Goal: Information Seeking & Learning: Compare options

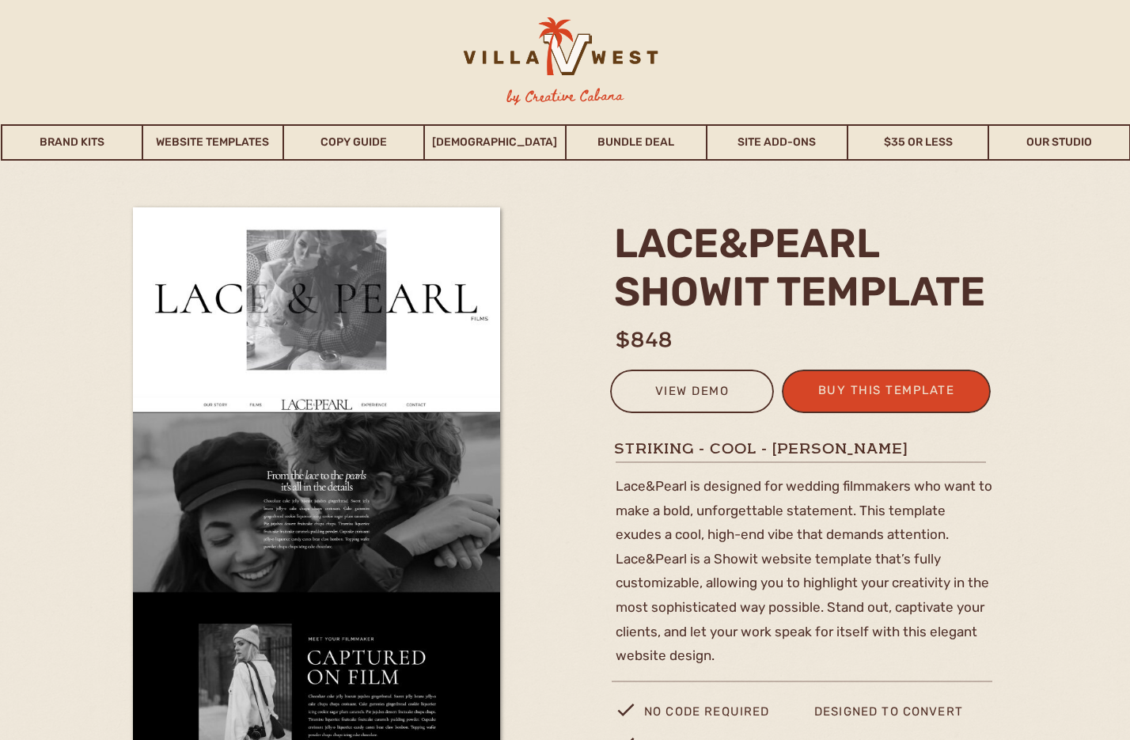
scroll to position [55, 0]
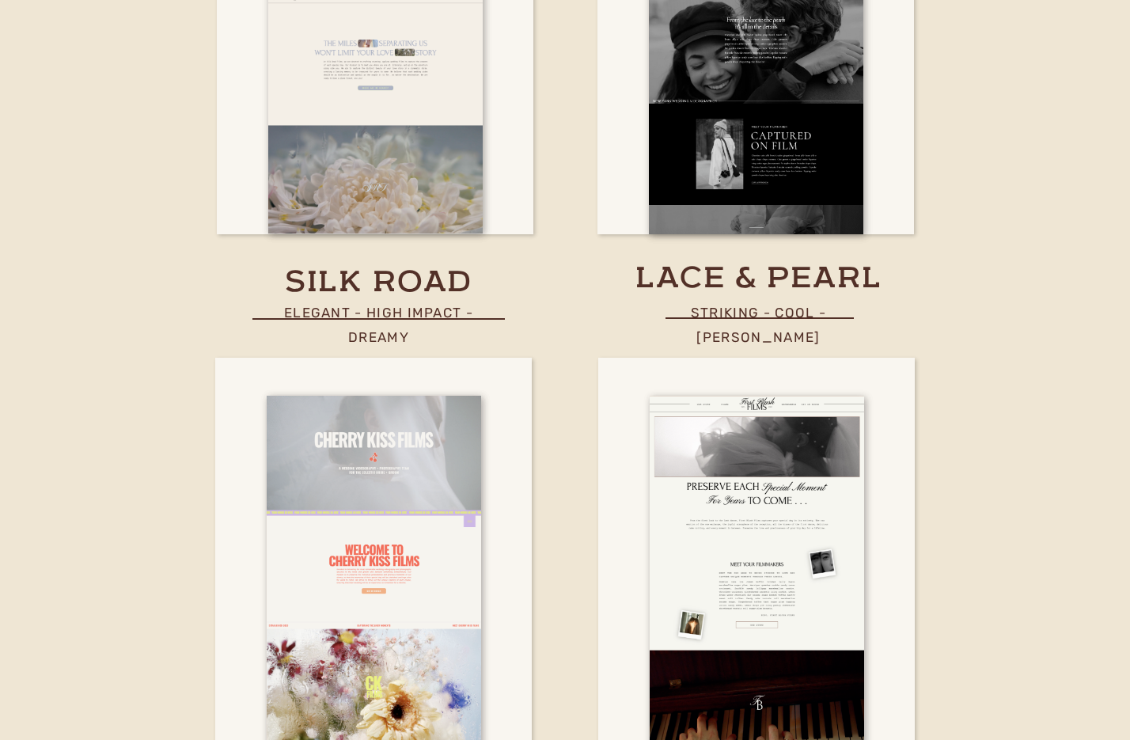
scroll to position [5534, 0]
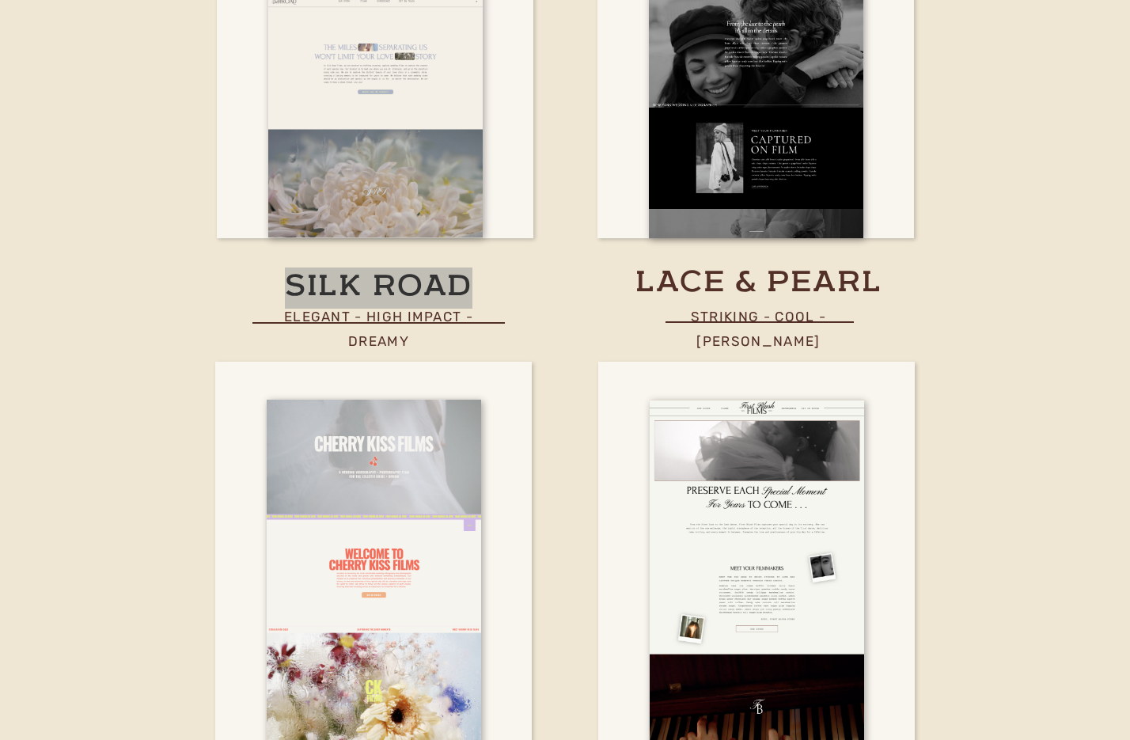
drag, startPoint x: 343, startPoint y: 280, endPoint x: 602, endPoint y: 134, distance: 297.9
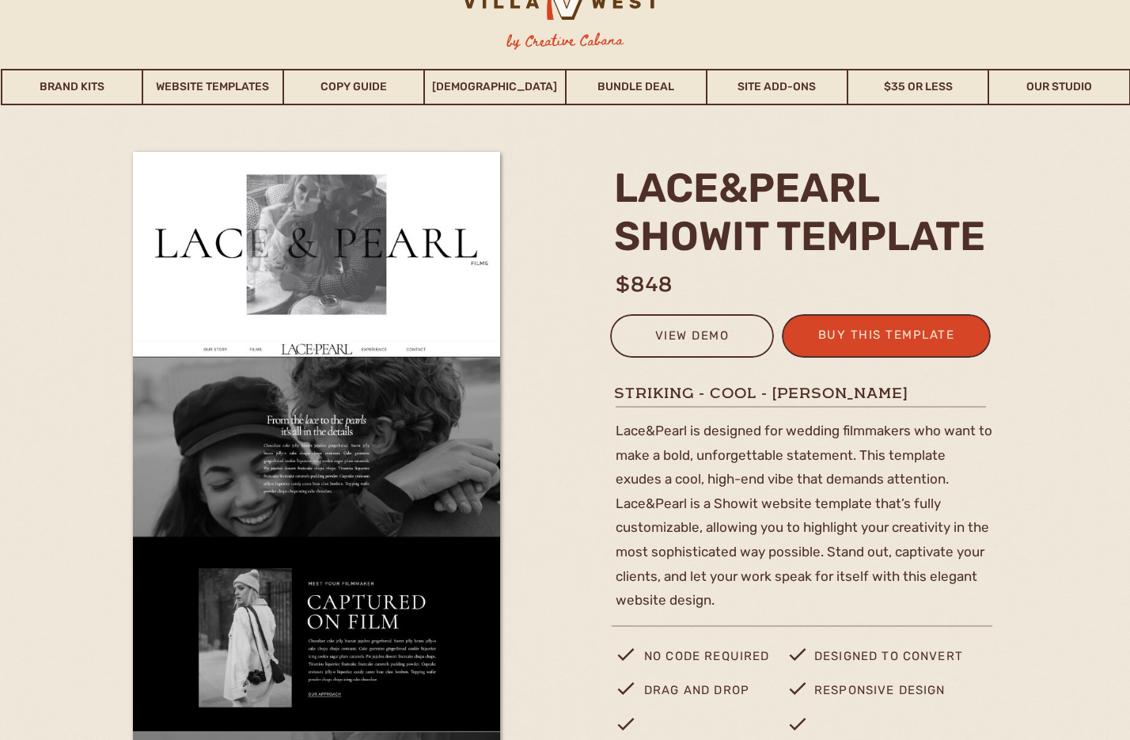
scroll to position [55, 0]
